Goal: Information Seeking & Learning: Learn about a topic

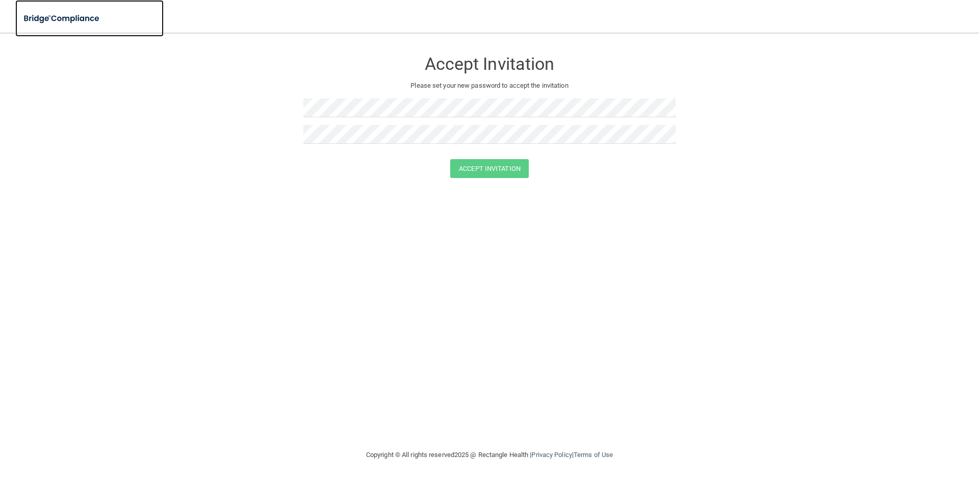
click at [38, 13] on img at bounding box center [62, 18] width 94 height 21
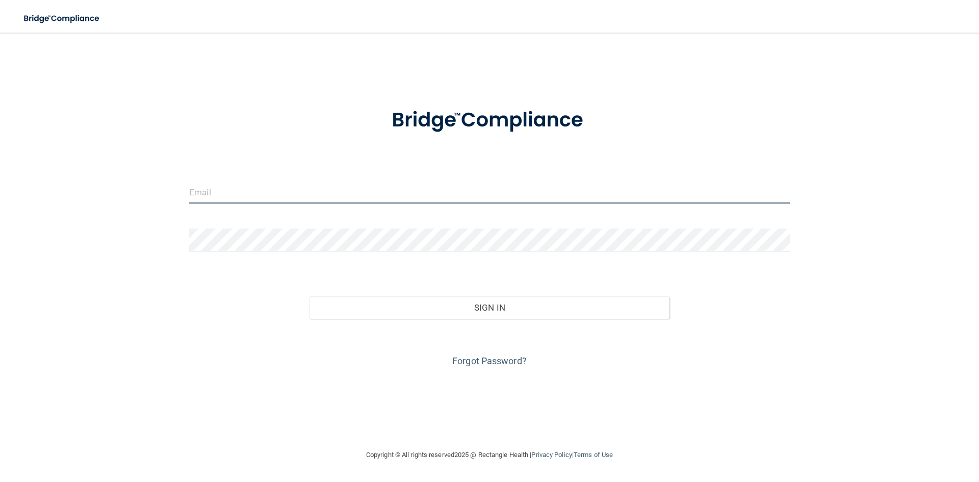
click at [215, 192] on input "email" at bounding box center [489, 191] width 600 height 23
type input "[EMAIL_ADDRESS][DOMAIN_NAME]"
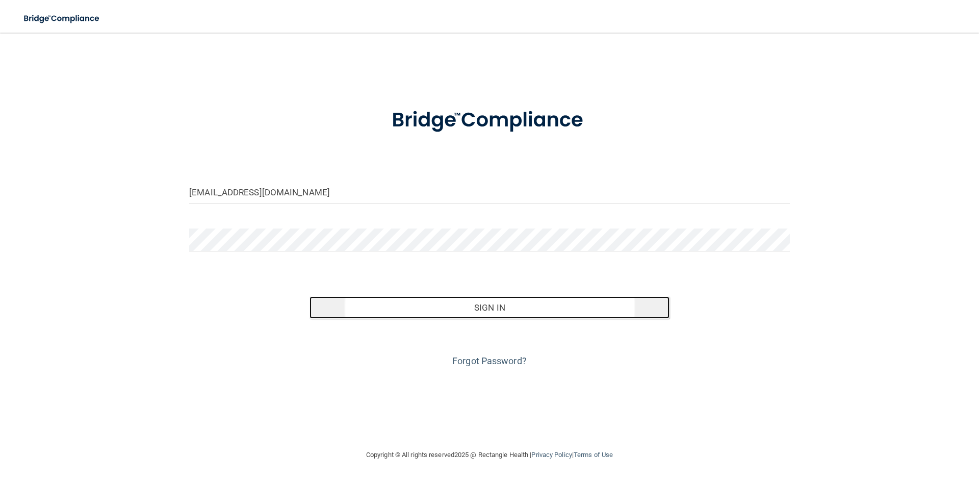
click at [489, 304] on button "Sign In" at bounding box center [489, 307] width 360 height 22
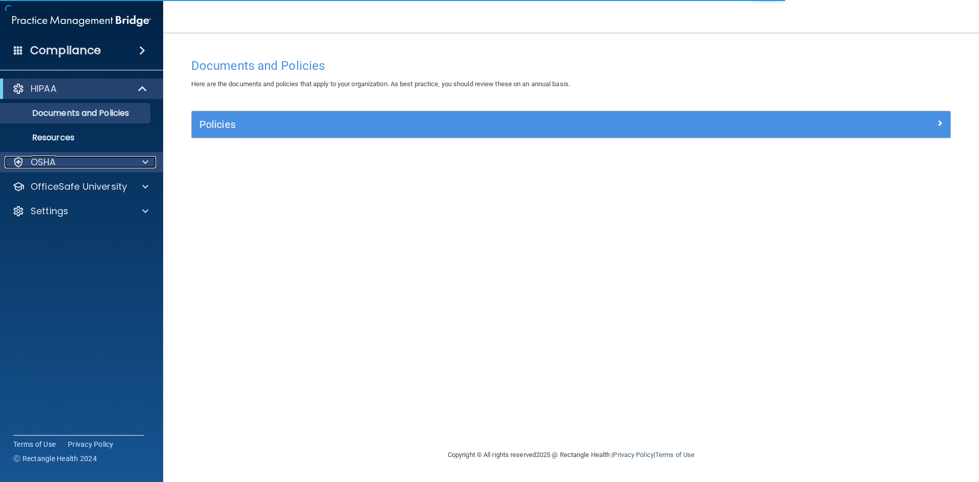
click at [84, 166] on div "OSHA" at bounding box center [68, 162] width 126 height 12
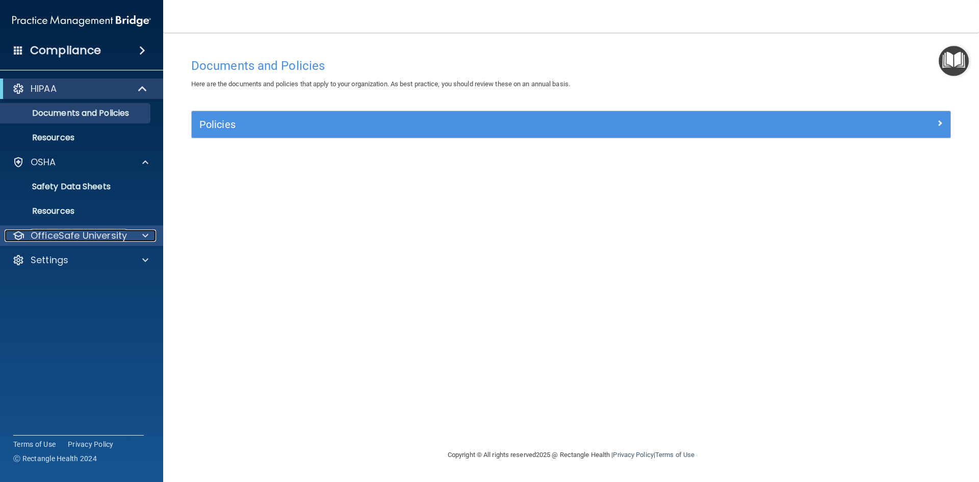
click at [86, 237] on p "OfficeSafe University" at bounding box center [79, 235] width 96 height 12
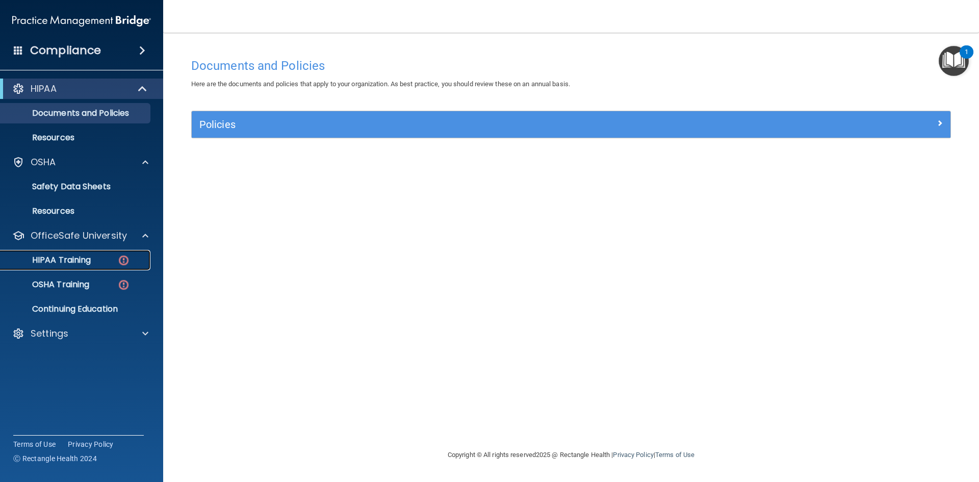
click at [88, 258] on p "HIPAA Training" at bounding box center [49, 260] width 84 height 10
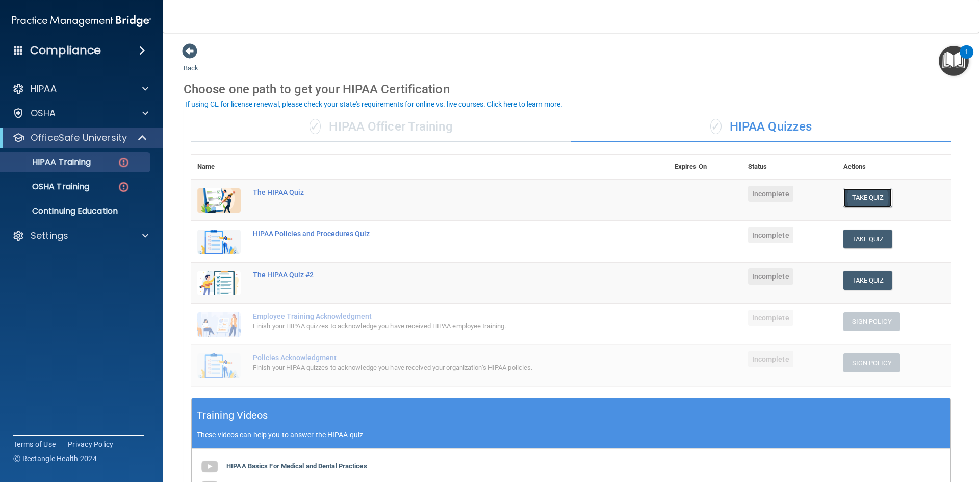
click at [862, 194] on button "Take Quiz" at bounding box center [867, 197] width 49 height 19
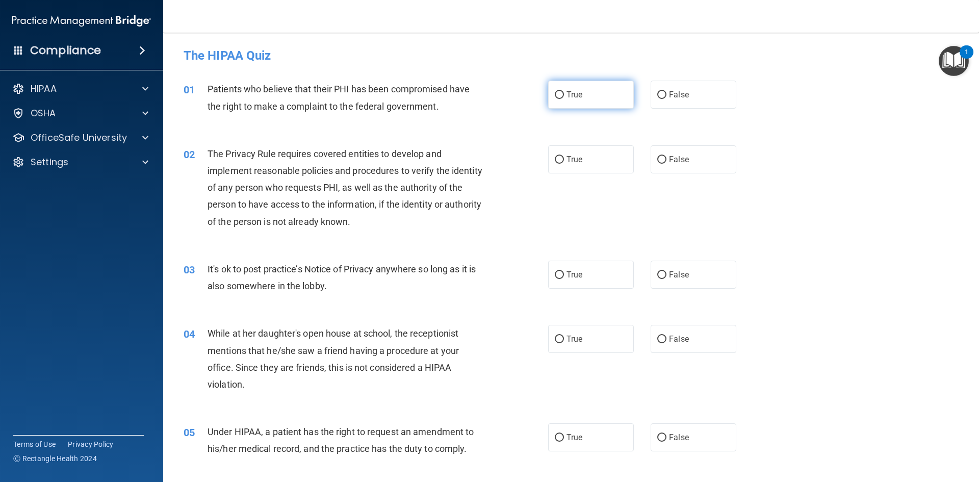
click at [596, 97] on label "True" at bounding box center [591, 95] width 86 height 28
click at [564, 97] on input "True" at bounding box center [559, 95] width 9 height 8
radio input "true"
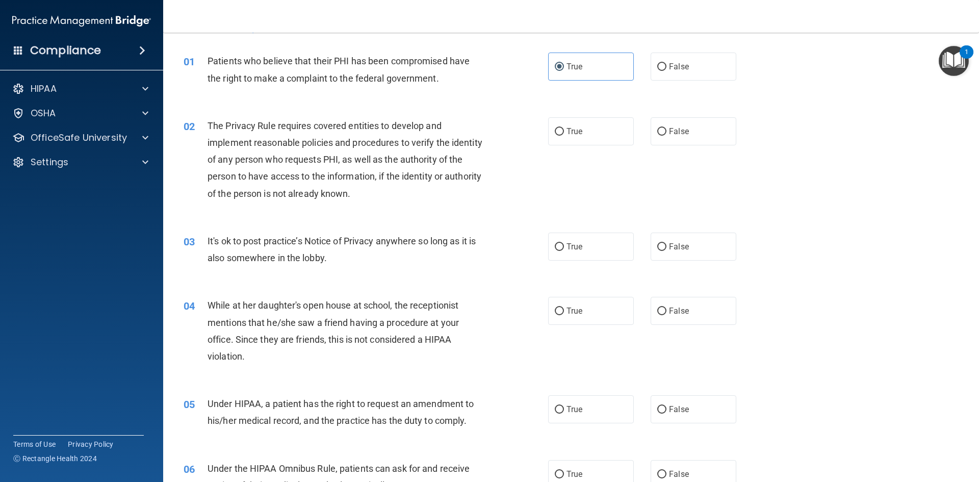
scroll to position [51, 0]
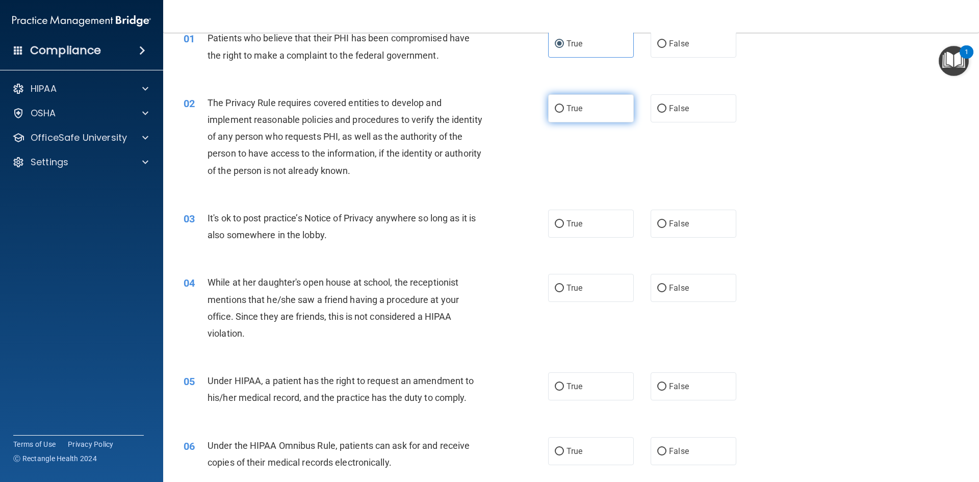
click at [566, 102] on label "True" at bounding box center [591, 108] width 86 height 28
click at [564, 105] on input "True" at bounding box center [559, 109] width 9 height 8
radio input "true"
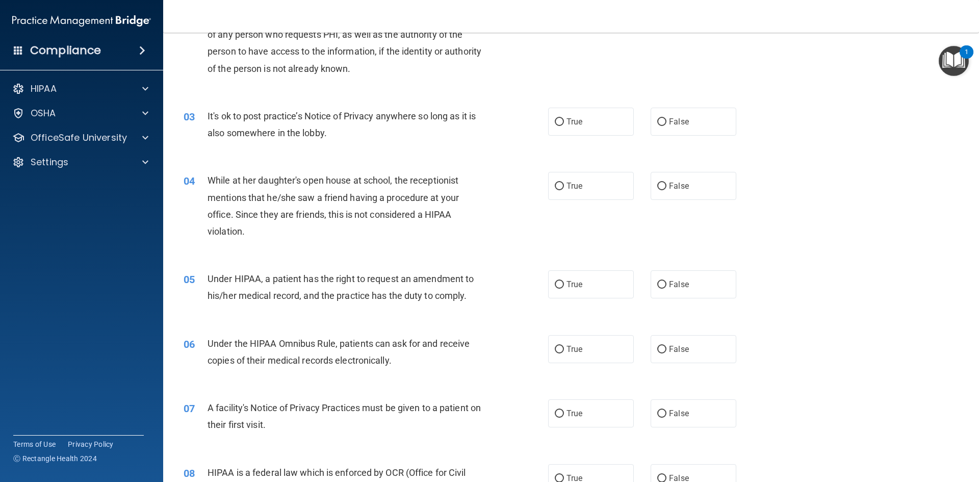
scroll to position [204, 0]
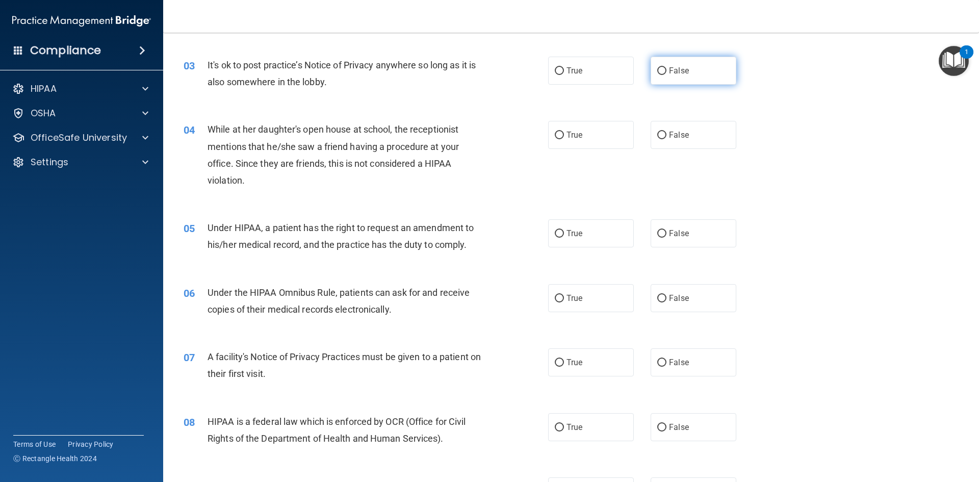
click at [657, 67] on input "False" at bounding box center [661, 71] width 9 height 8
radio input "true"
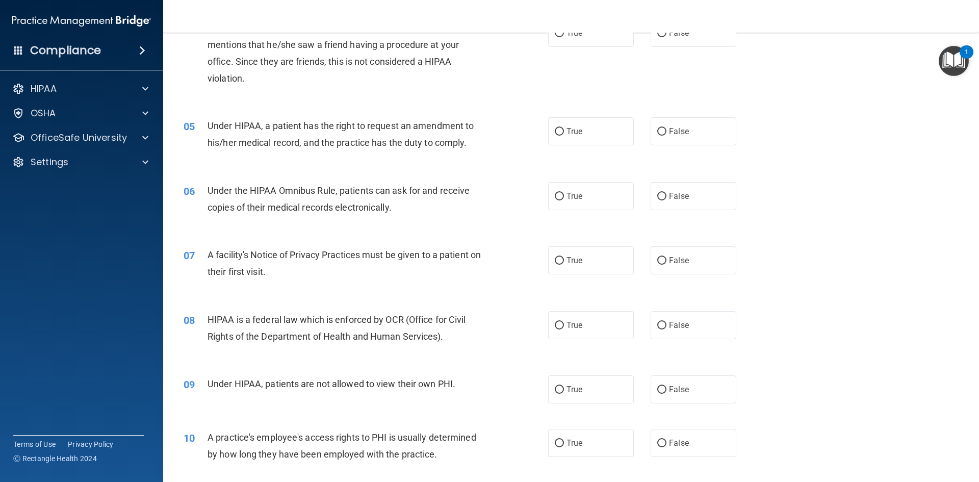
scroll to position [255, 0]
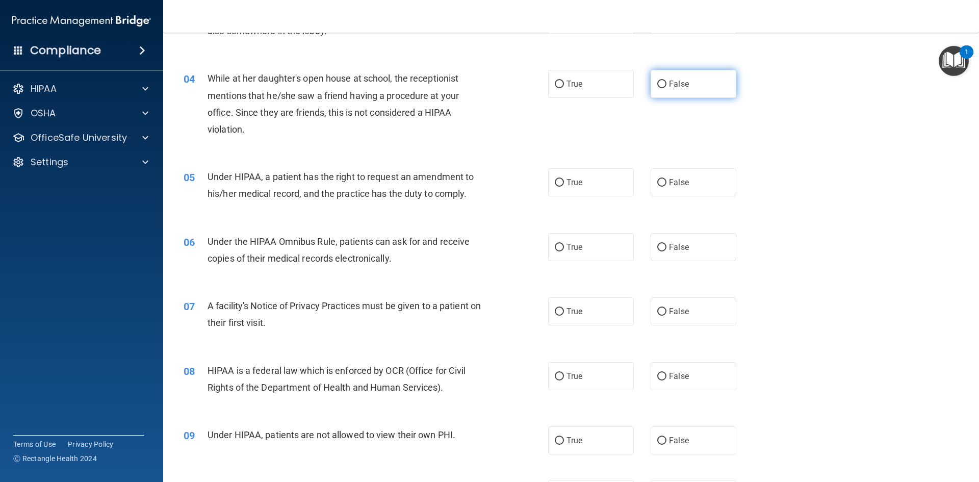
click at [674, 86] on span "False" at bounding box center [679, 84] width 20 height 10
click at [706, 89] on label "False" at bounding box center [693, 84] width 86 height 28
click at [666, 88] on input "False" at bounding box center [661, 85] width 9 height 8
radio input "true"
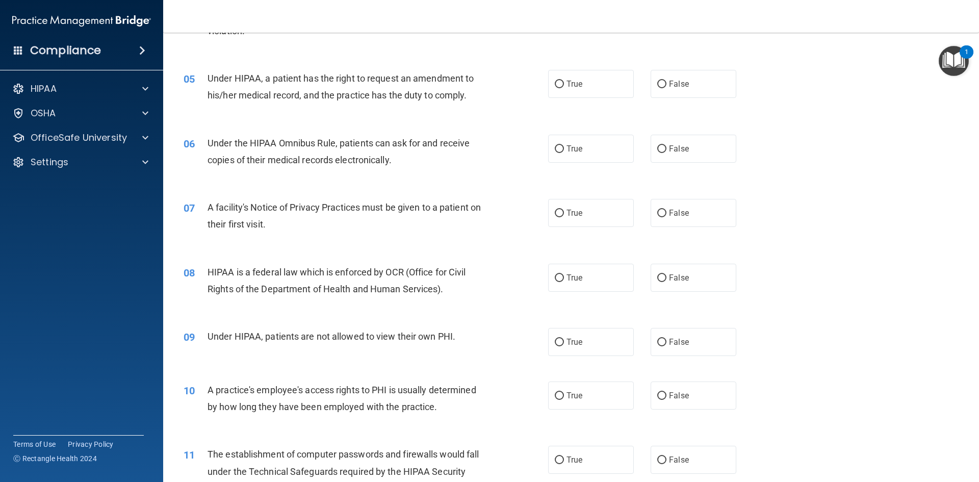
scroll to position [357, 0]
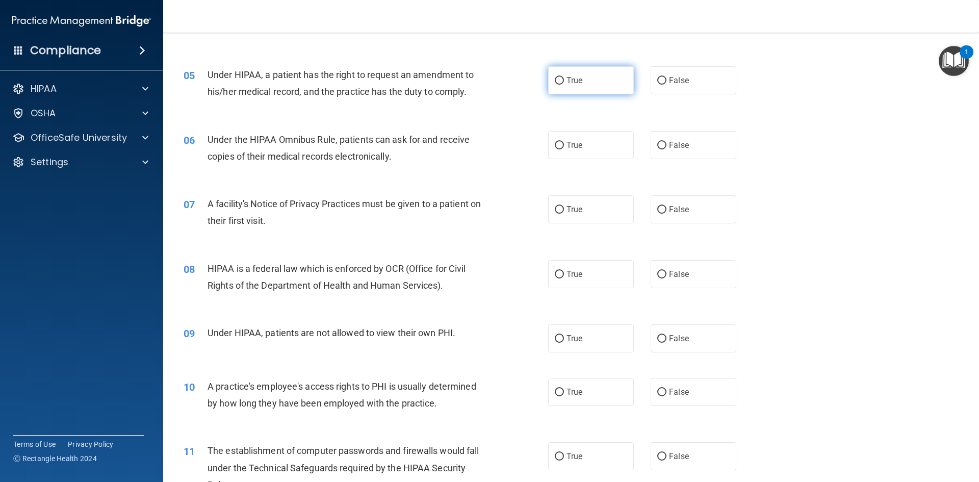
click at [555, 77] on input "True" at bounding box center [559, 81] width 9 height 8
radio input "true"
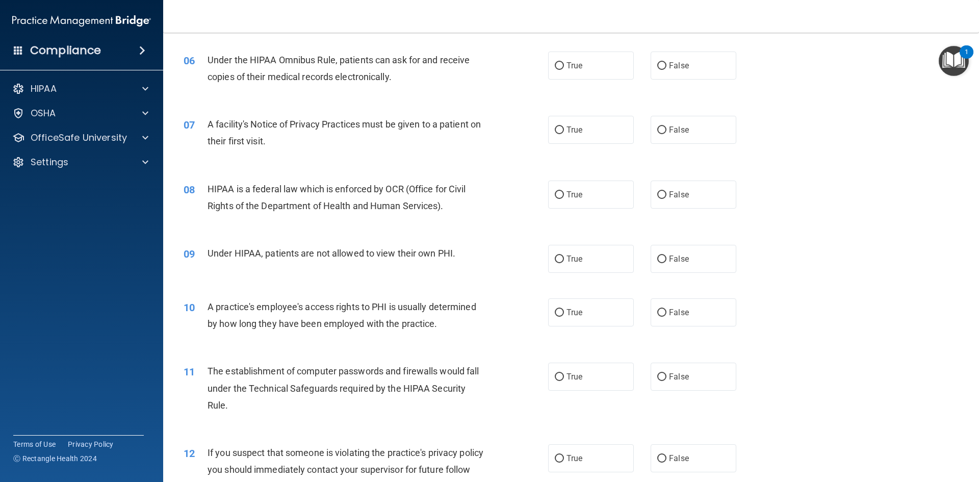
scroll to position [459, 0]
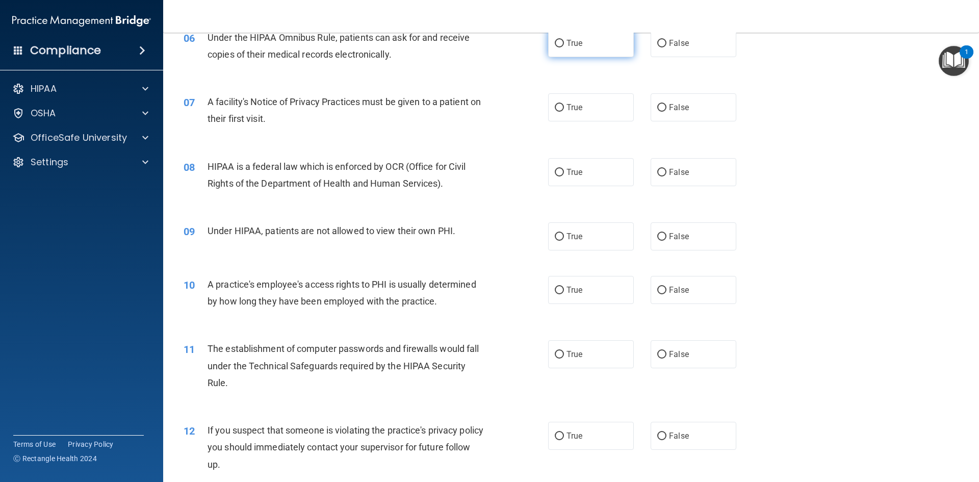
click at [599, 42] on label "True" at bounding box center [591, 43] width 86 height 28
click at [564, 42] on input "True" at bounding box center [559, 44] width 9 height 8
radio input "true"
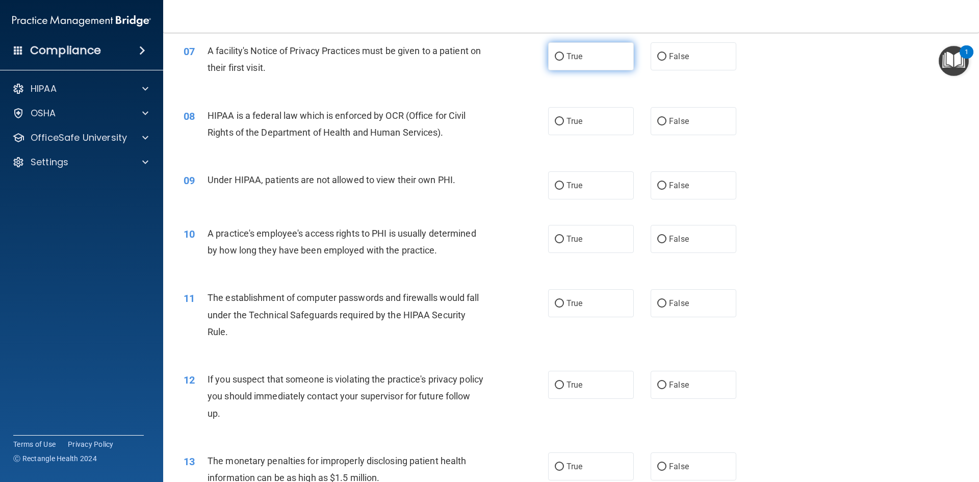
click at [565, 61] on label "True" at bounding box center [591, 56] width 86 height 28
click at [564, 61] on input "True" at bounding box center [559, 57] width 9 height 8
radio input "true"
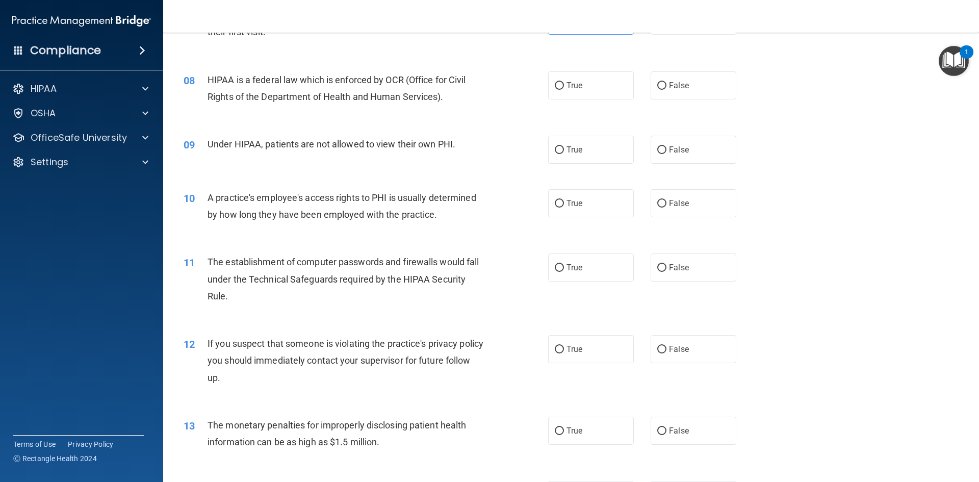
scroll to position [561, 0]
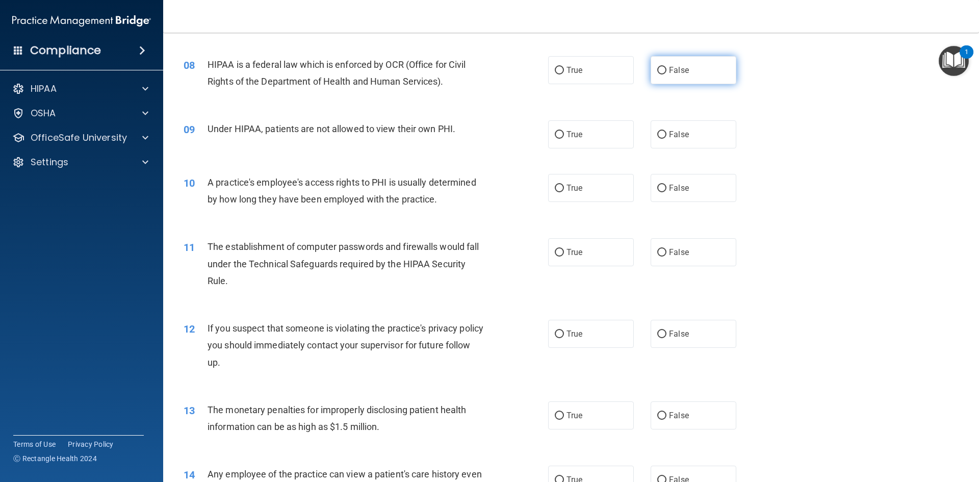
click at [669, 72] on span "False" at bounding box center [679, 70] width 20 height 10
click at [666, 72] on input "False" at bounding box center [661, 71] width 9 height 8
radio input "true"
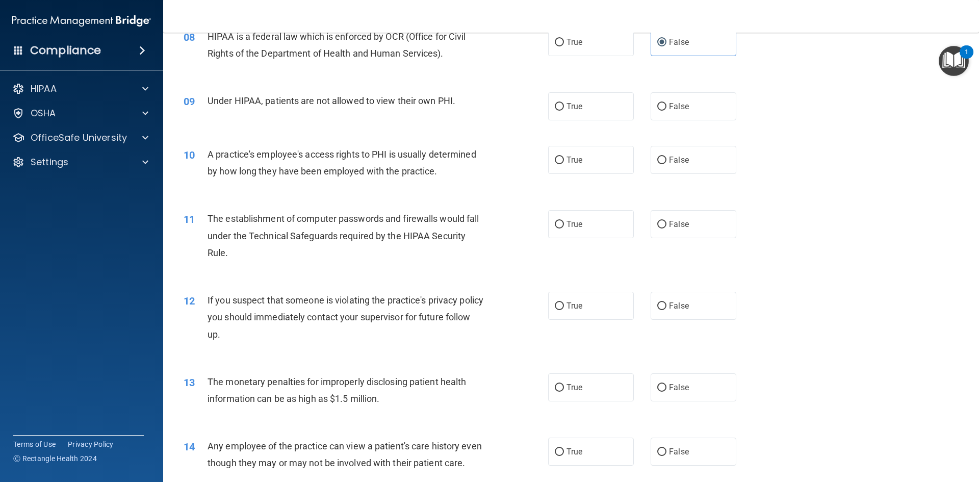
scroll to position [612, 0]
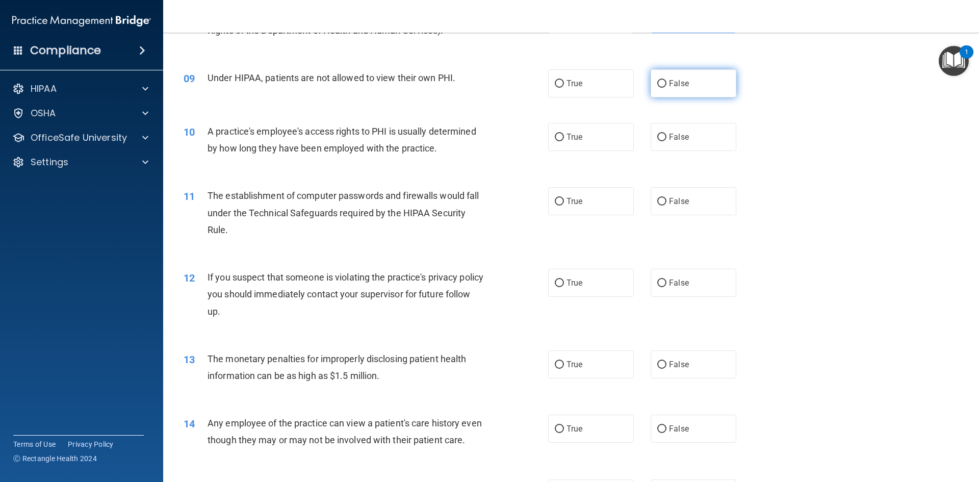
click at [650, 80] on label "False" at bounding box center [693, 83] width 86 height 28
click at [657, 80] on input "False" at bounding box center [661, 84] width 9 height 8
radio input "true"
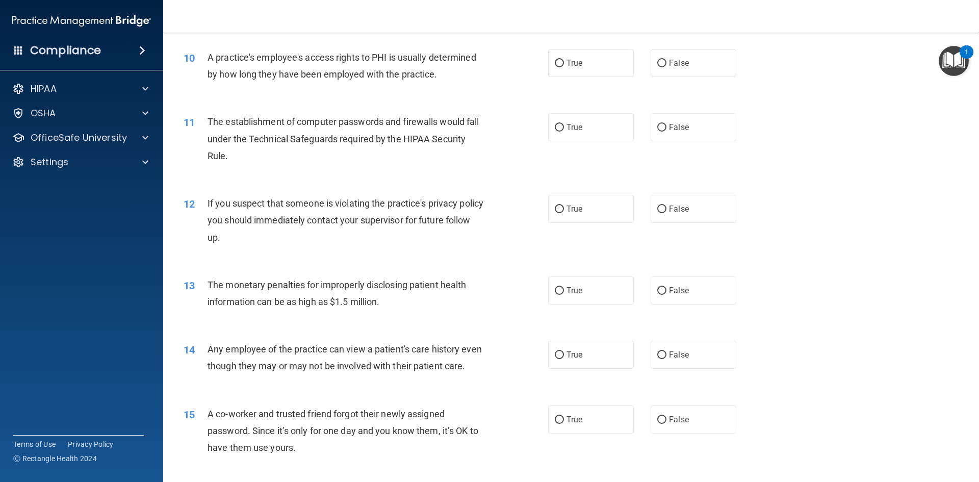
scroll to position [663, 0]
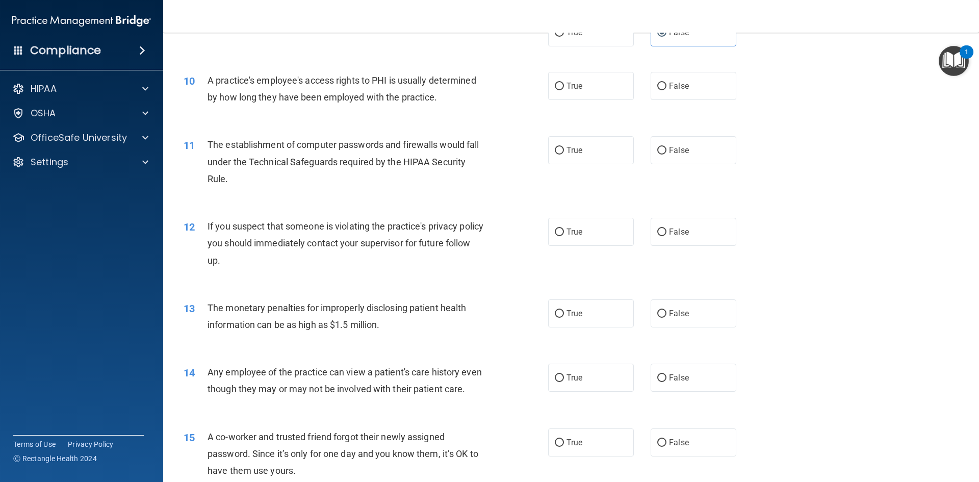
drag, startPoint x: 483, startPoint y: 83, endPoint x: 451, endPoint y: 83, distance: 31.6
click at [451, 83] on span "A practice's employee's access rights to PHI is usually determined by how long …" at bounding box center [341, 89] width 269 height 28
click at [603, 111] on div "10 A practice's employee's access rights to PHI is usually determined by how lo…" at bounding box center [571, 91] width 790 height 64
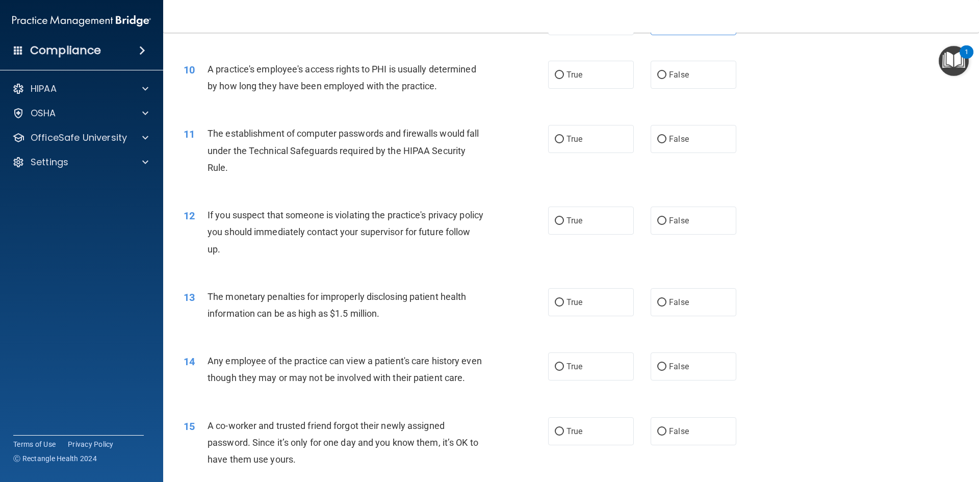
scroll to position [691, 0]
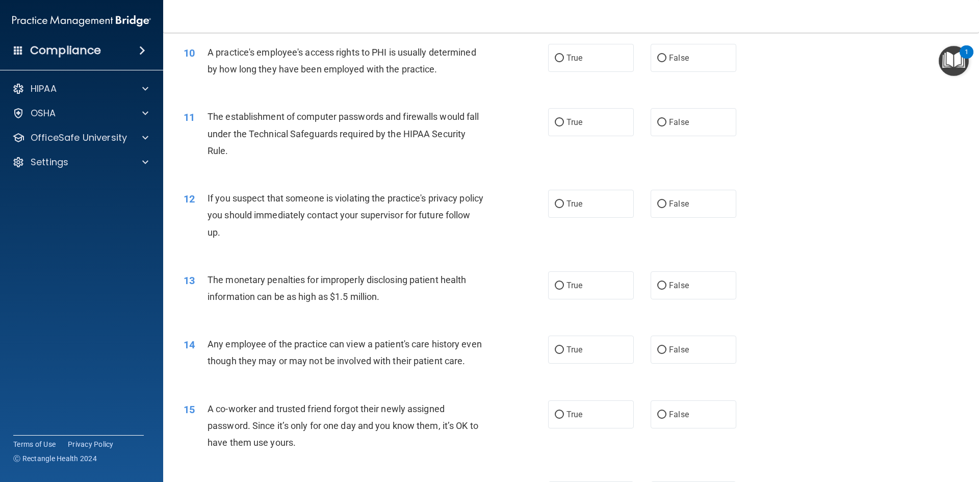
click at [792, 162] on div "11 The establishment of computer passwords and firewalls would fall under the T…" at bounding box center [571, 136] width 790 height 82
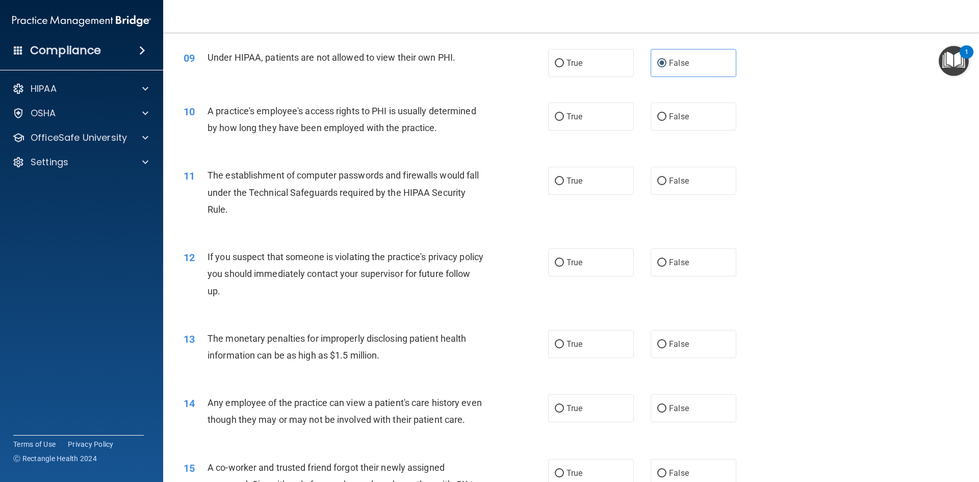
scroll to position [640, 0]
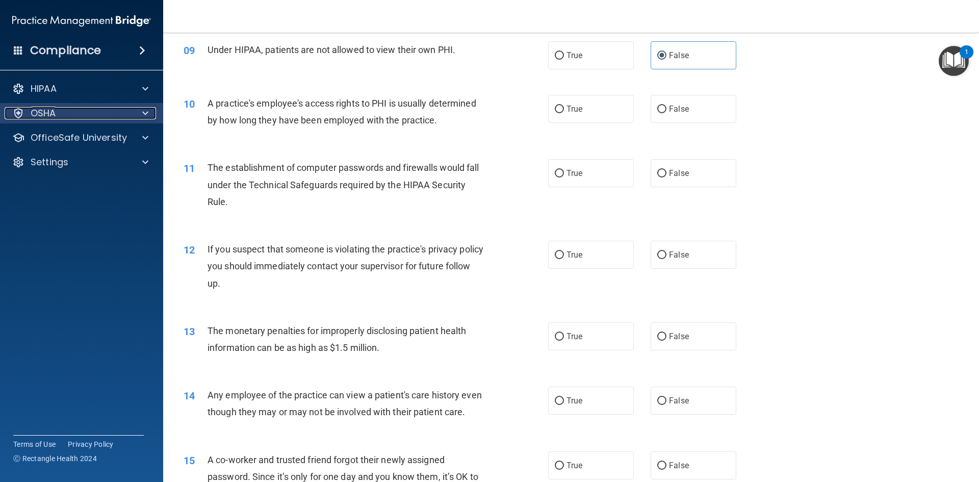
click at [98, 112] on div "OSHA" at bounding box center [68, 113] width 126 height 12
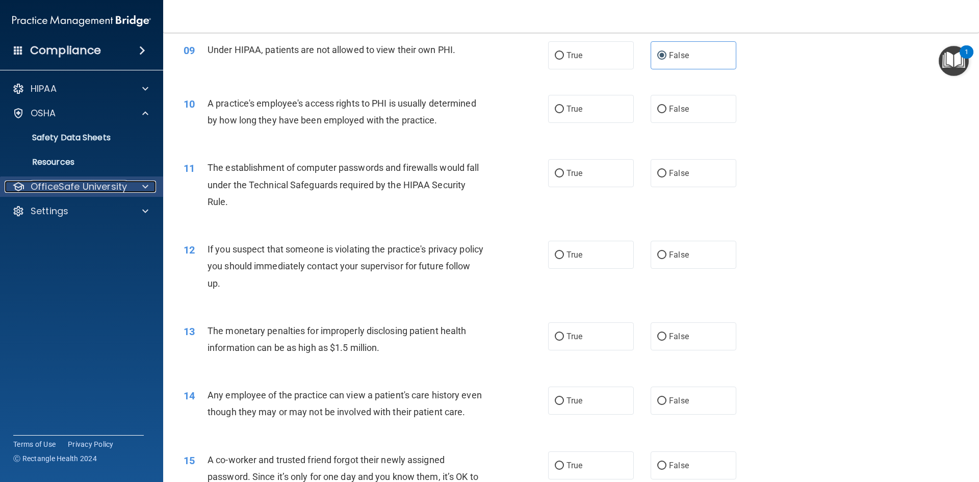
click at [92, 184] on p "OfficeSafe University" at bounding box center [79, 186] width 96 height 12
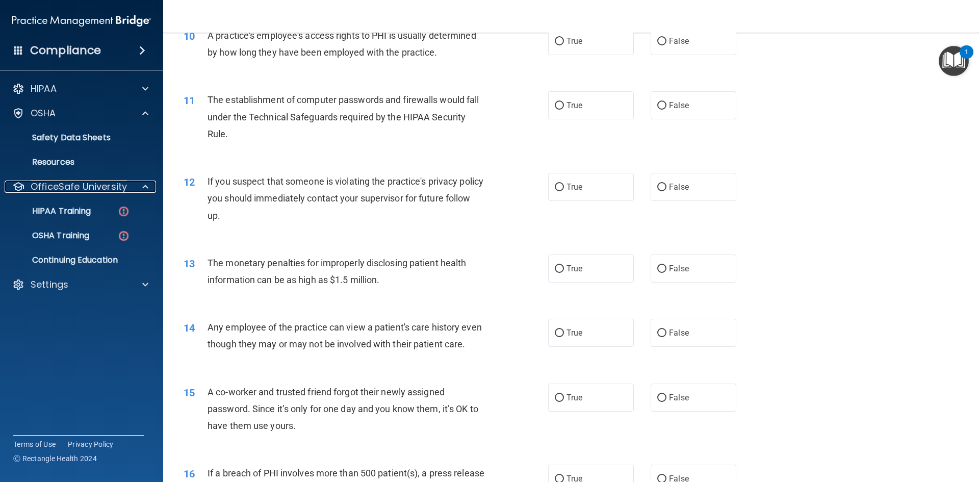
scroll to position [657, 0]
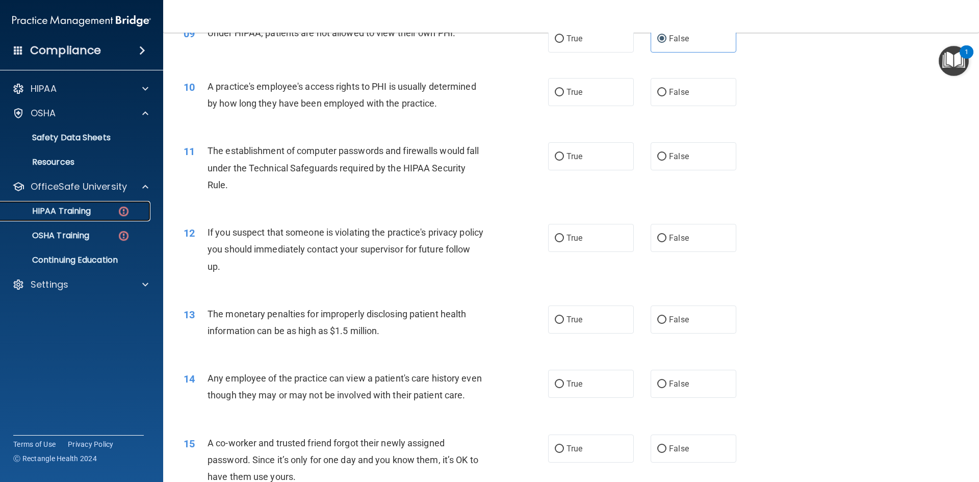
click at [94, 210] on div "HIPAA Training" at bounding box center [76, 211] width 139 height 10
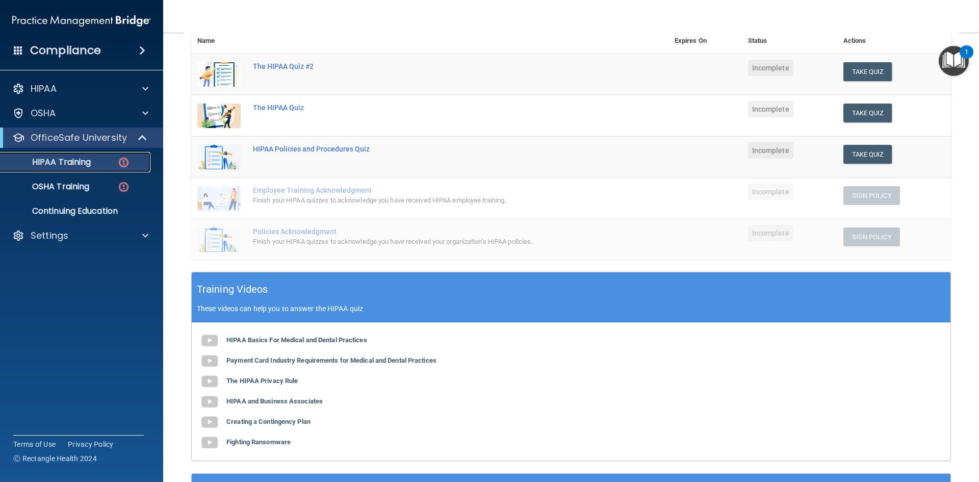
scroll to position [29, 0]
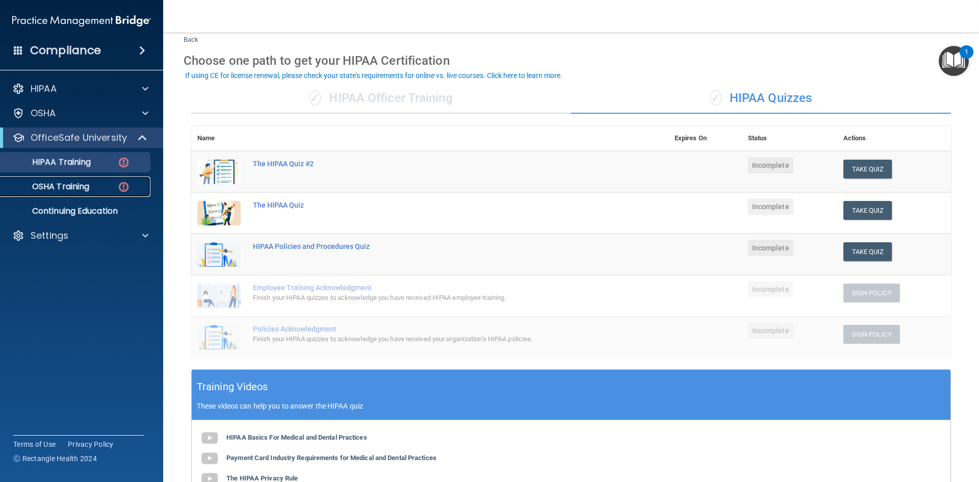
click at [76, 193] on link "OSHA Training" at bounding box center [70, 186] width 161 height 20
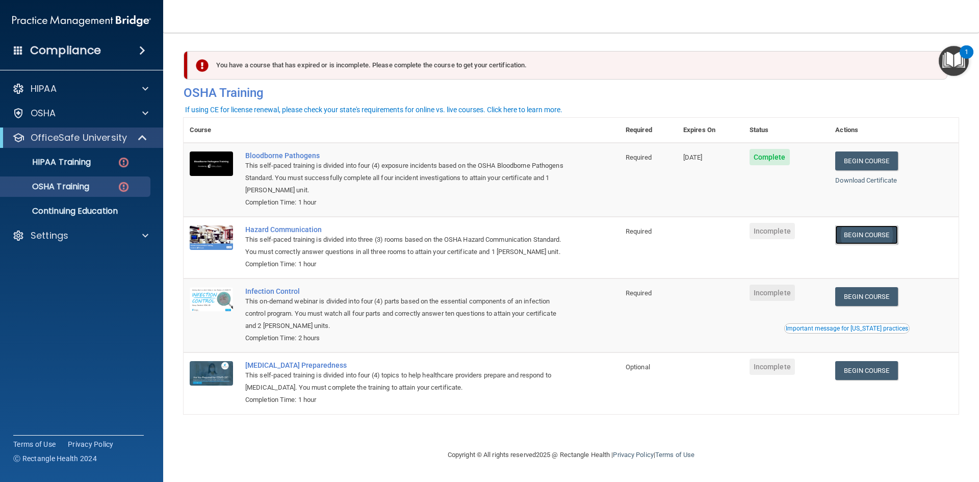
click at [894, 233] on link "Begin Course" at bounding box center [866, 234] width 62 height 19
